Goal: Check status: Check status

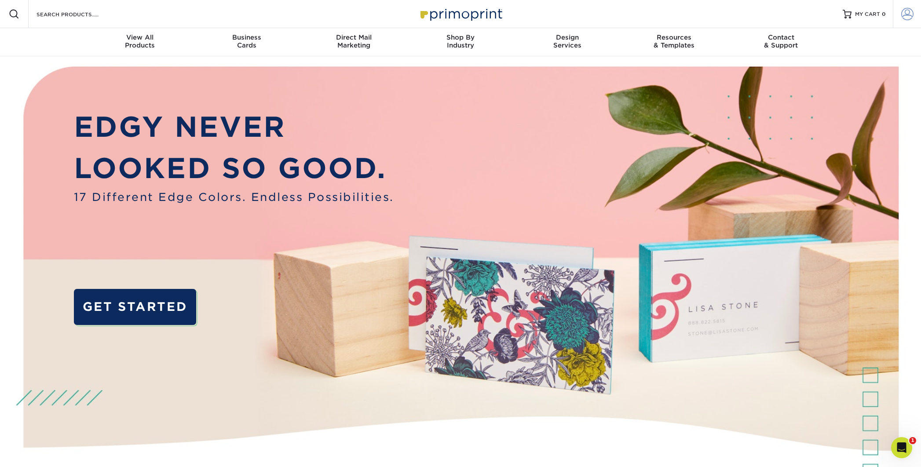
click at [906, 13] on span at bounding box center [907, 14] width 12 height 12
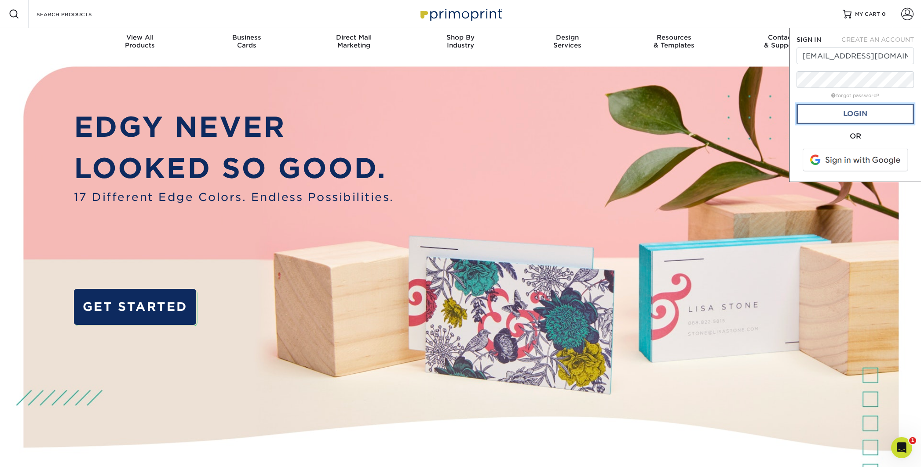
click at [864, 116] on link "Login" at bounding box center [855, 114] width 117 height 20
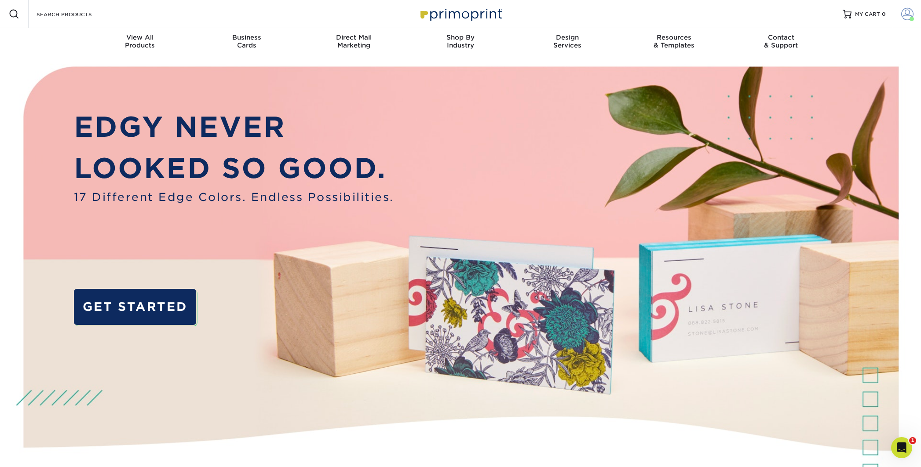
click at [905, 12] on span at bounding box center [907, 14] width 12 height 12
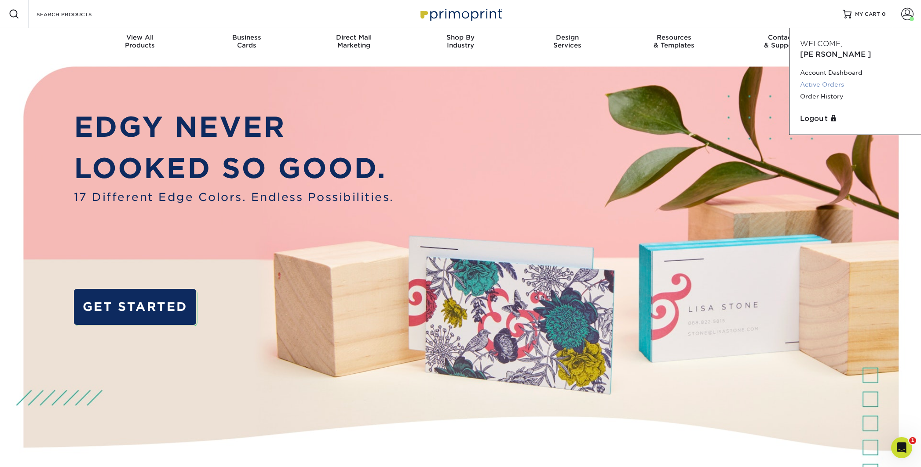
click at [815, 79] on link "Active Orders" at bounding box center [855, 85] width 110 height 12
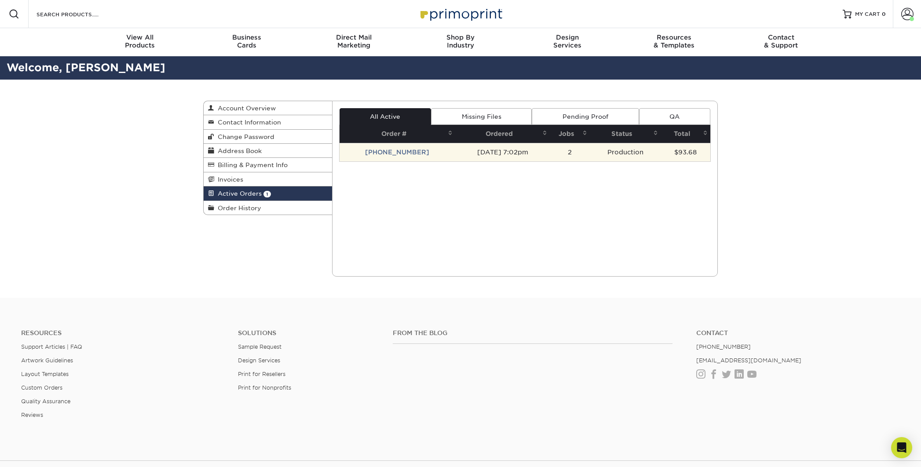
click at [392, 149] on td "25917-70233-145" at bounding box center [398, 152] width 116 height 18
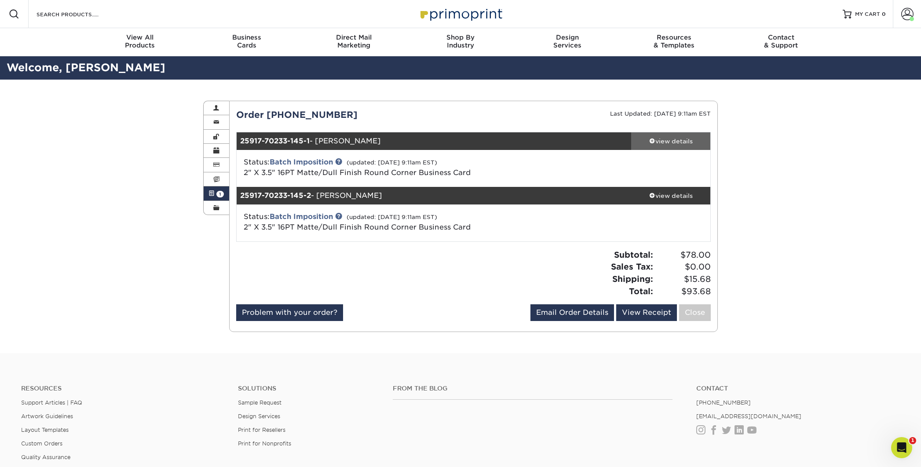
click at [658, 142] on div "view details" at bounding box center [670, 141] width 79 height 9
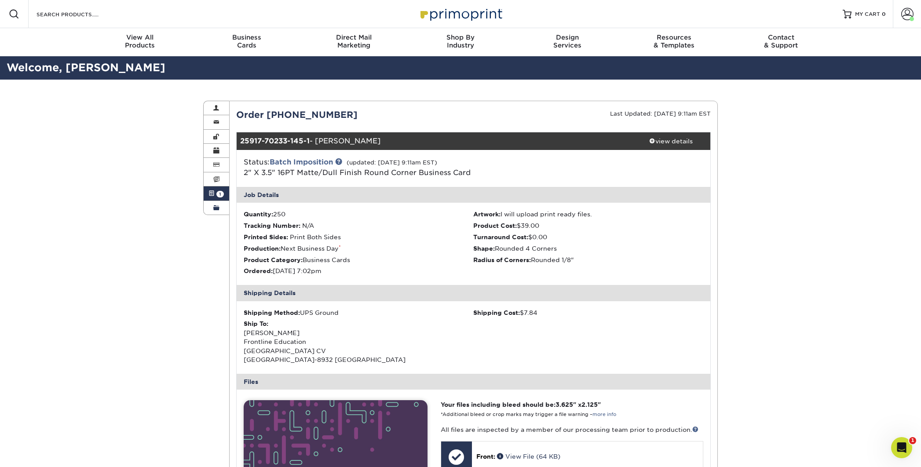
click at [220, 209] on link "Order History" at bounding box center [217, 208] width 26 height 14
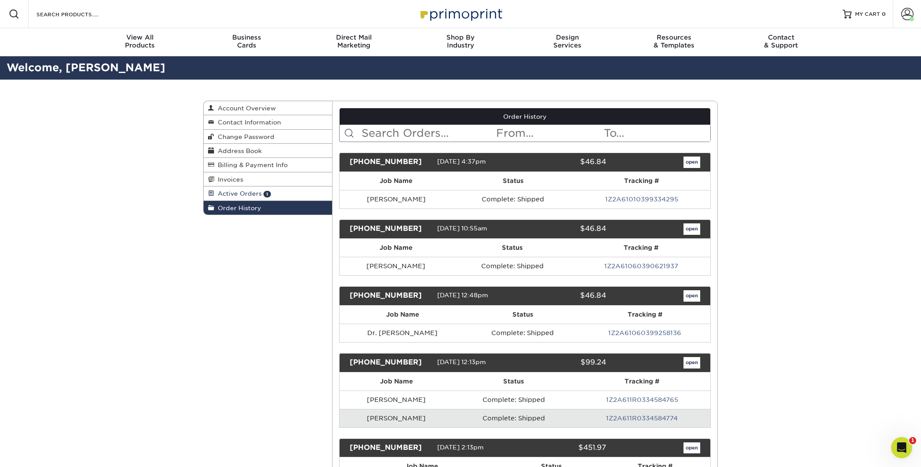
click at [241, 192] on span "Active Orders" at bounding box center [238, 193] width 48 height 7
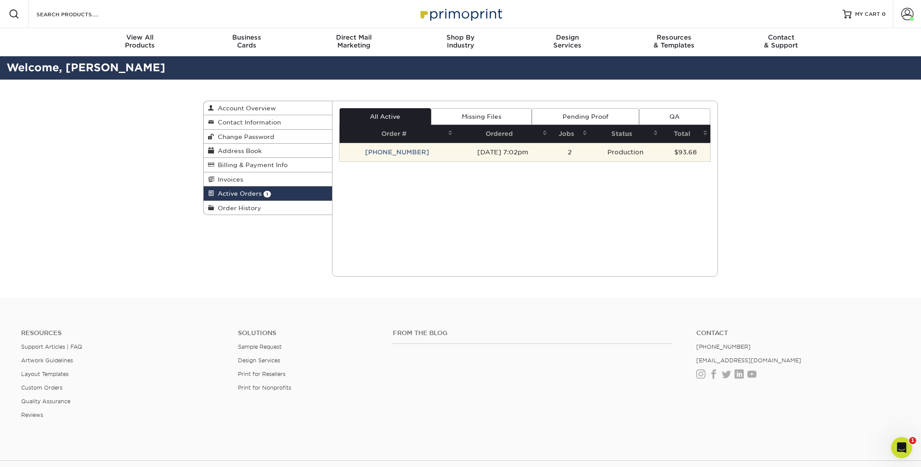
click at [396, 151] on td "25917-70233-145" at bounding box center [398, 152] width 116 height 18
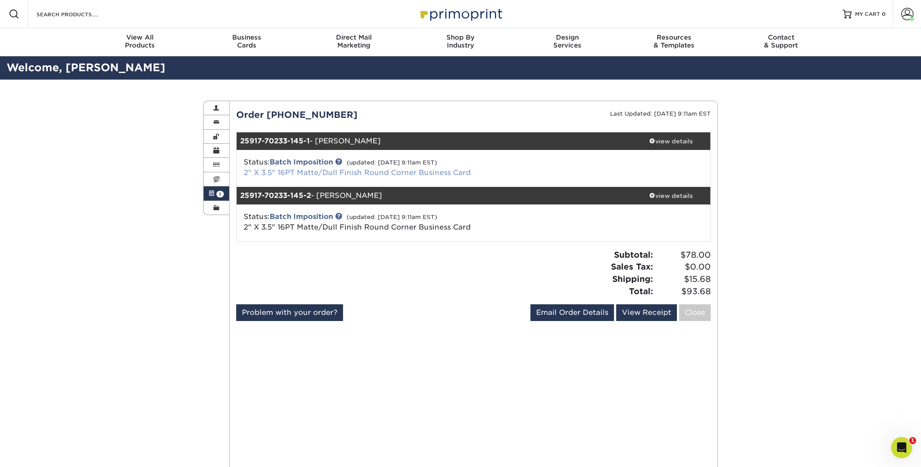
click at [346, 172] on link "2" X 3.5" 16PT Matte/Dull Finish Round Corner Business Card" at bounding box center [357, 173] width 227 height 8
